Goal: Transaction & Acquisition: Purchase product/service

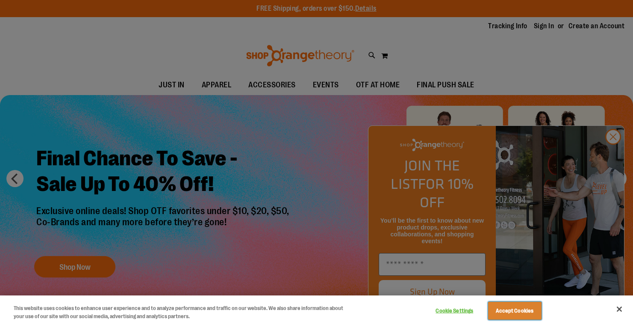
click at [504, 309] on button "Accept Cookies" at bounding box center [514, 310] width 53 height 18
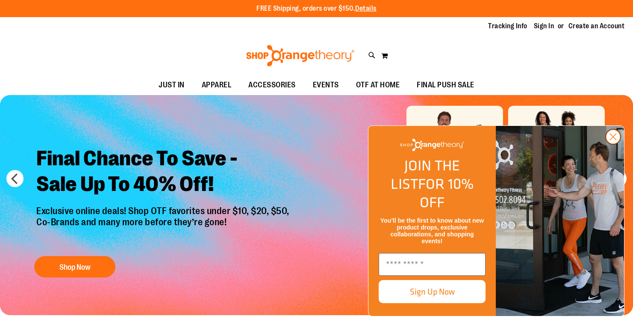
click at [613, 144] on circle "Close dialog" at bounding box center [613, 137] width 14 height 14
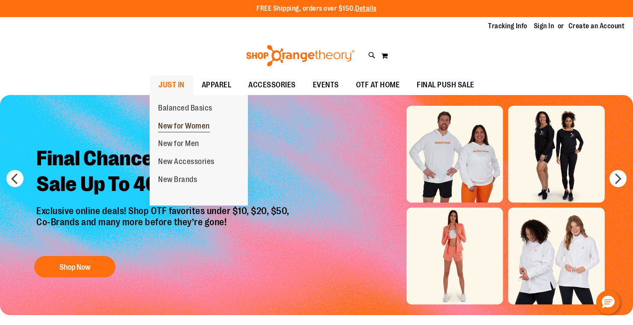
click at [178, 121] on span "New for Women" at bounding box center [184, 126] width 52 height 11
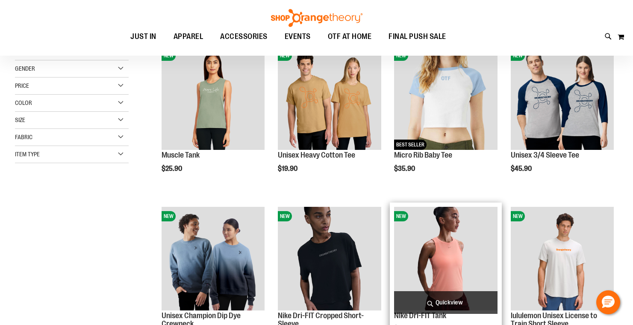
scroll to position [213, 0]
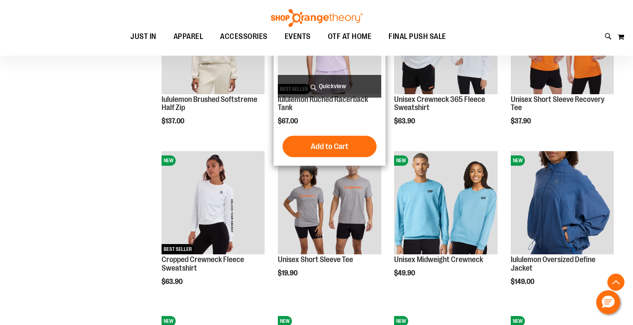
scroll to position [513, 0]
